Goal: Navigation & Orientation: Understand site structure

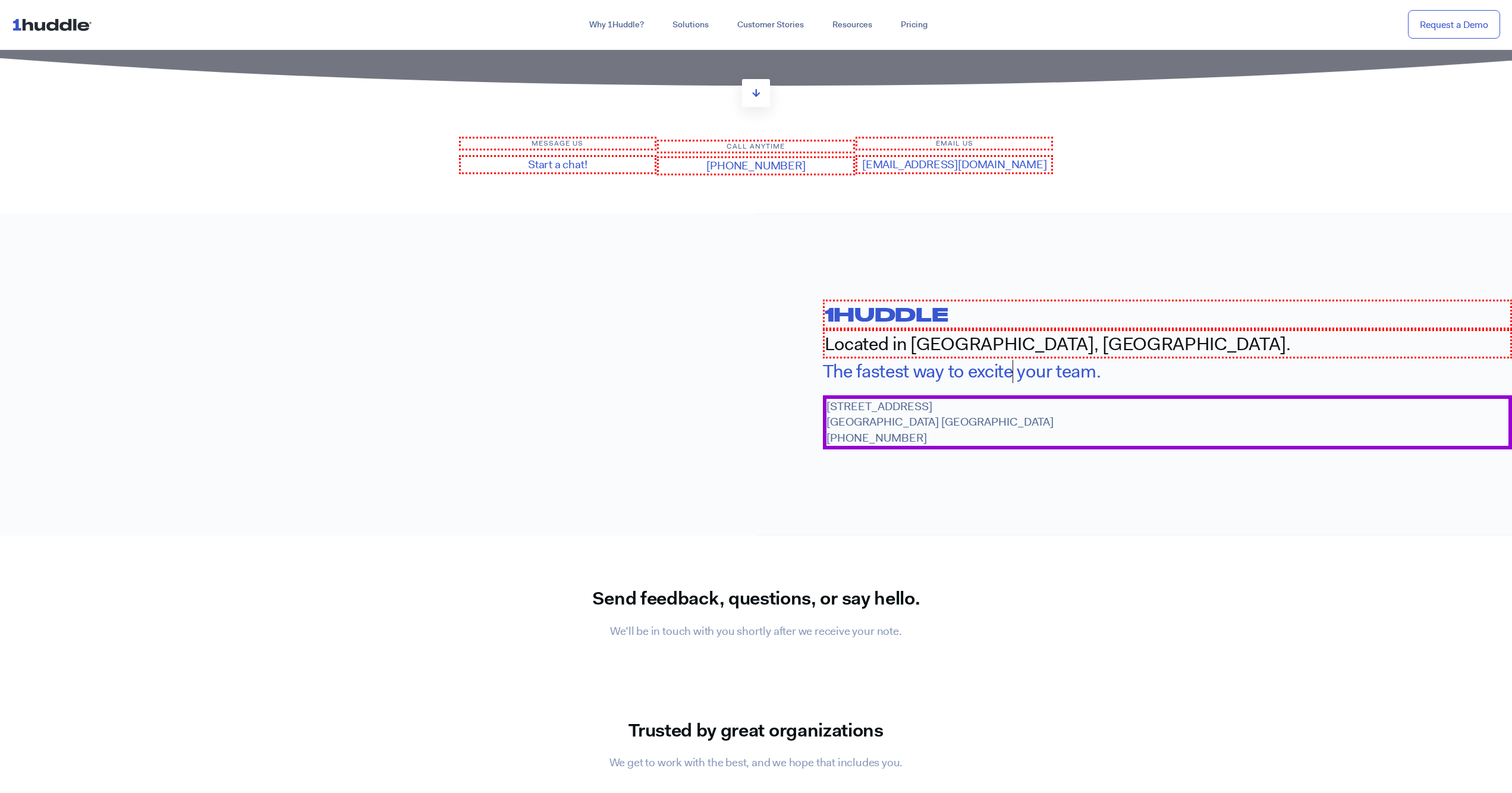
scroll to position [1161, 0]
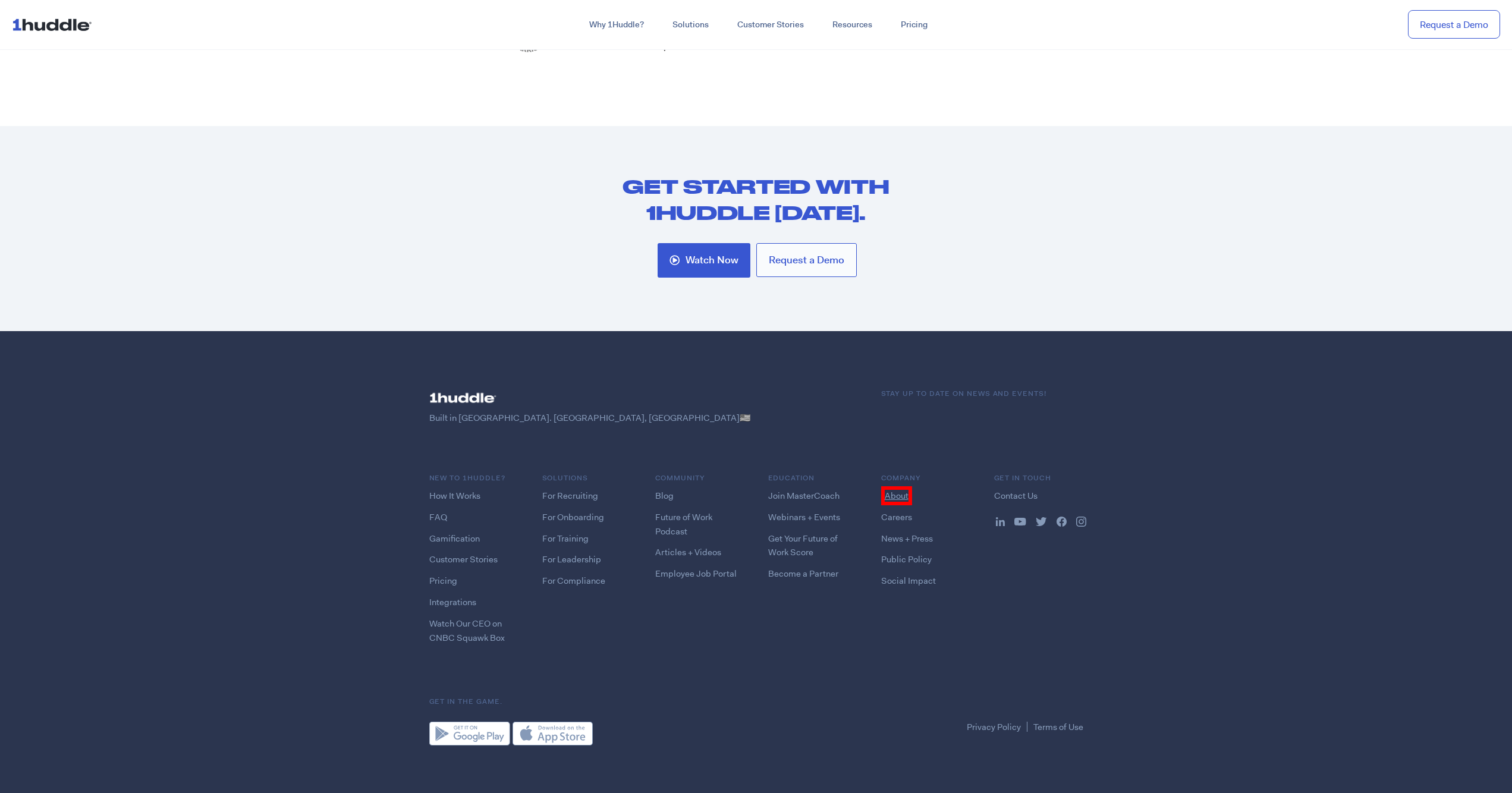
click at [895, 491] on link "About" at bounding box center [897, 496] width 31 height 19
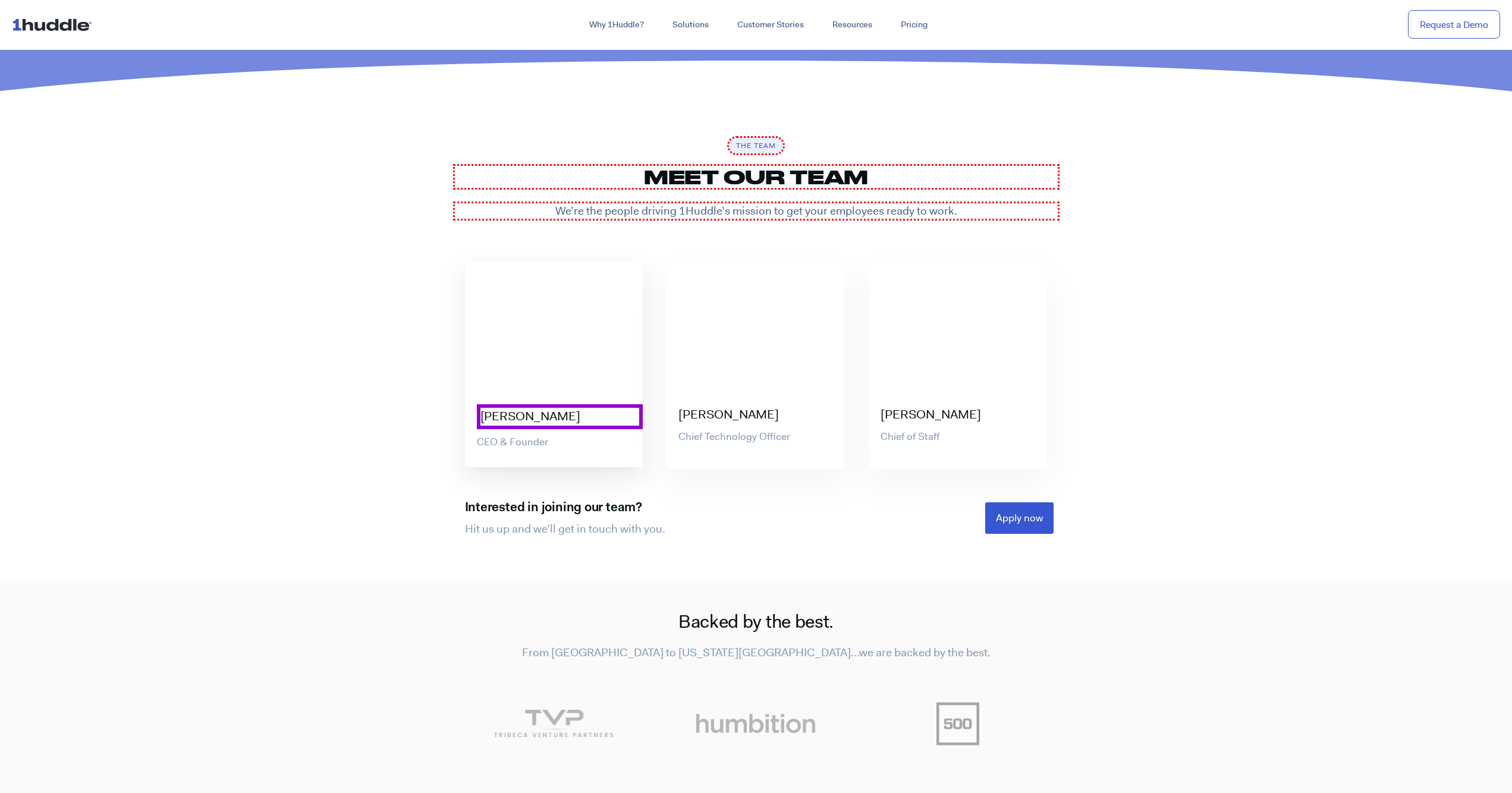
scroll to position [3825, 0]
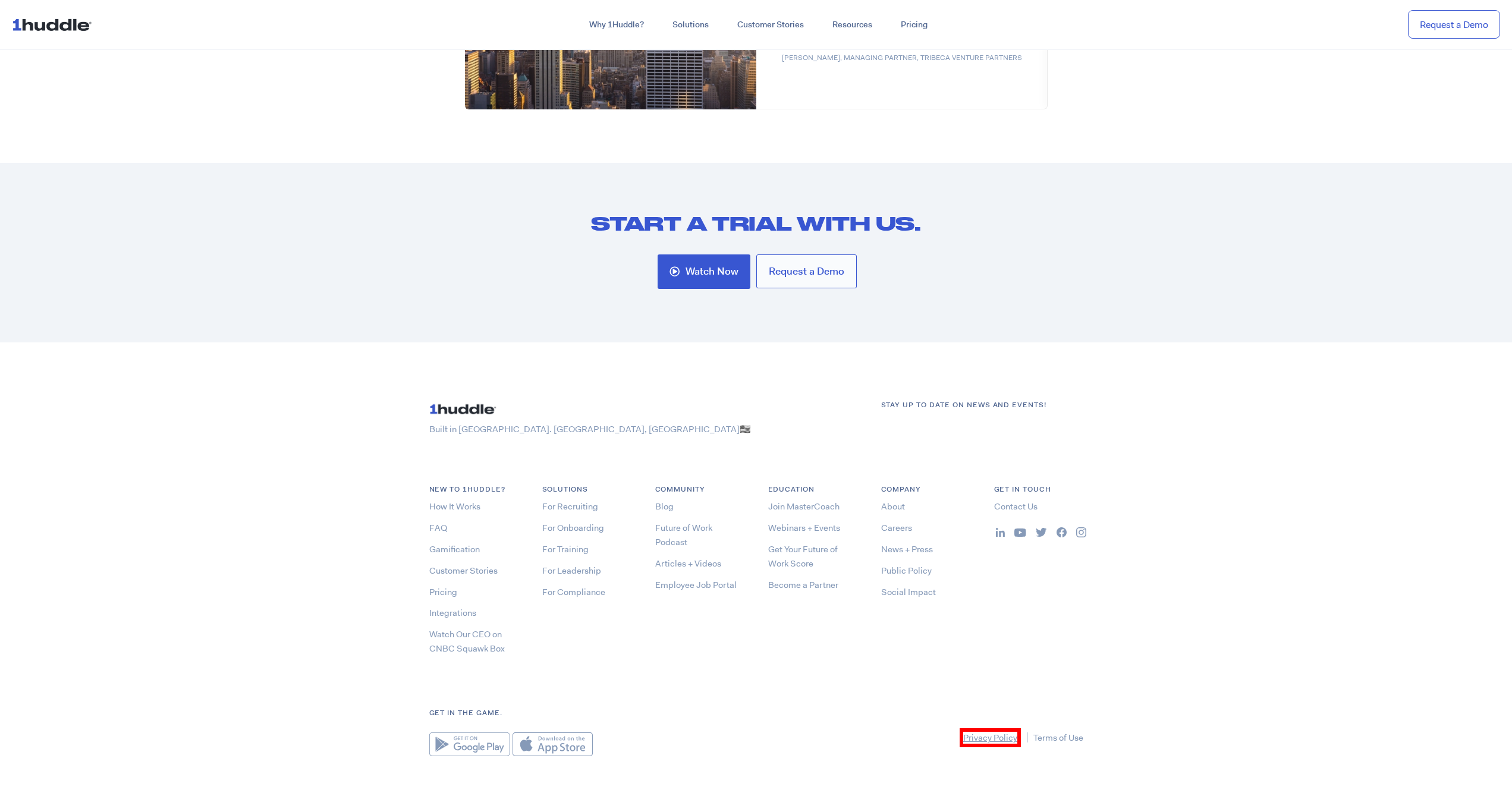
click at [989, 728] on link "Privacy Policy" at bounding box center [990, 738] width 61 height 19
